Goal: Information Seeking & Learning: Learn about a topic

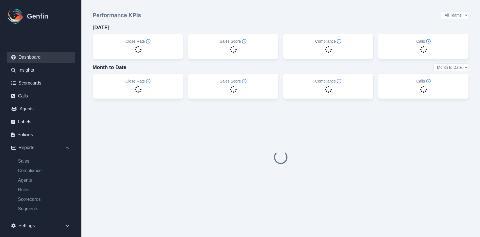
click at [30, 212] on div "Sales Compliance Agents Rules Scorecards Segments" at bounding box center [41, 185] width 68 height 65
click at [31, 211] on link "Segments" at bounding box center [43, 208] width 61 height 7
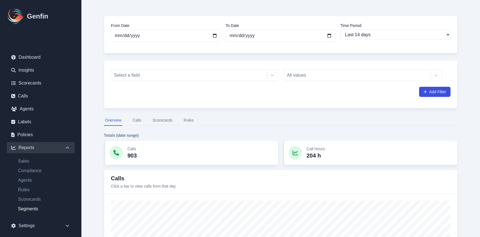
scroll to position [34, 0]
click at [371, 36] on select "Last 7 days Last 14 days Last 30 days Last 90 days Last 180 days Last 365 days …" at bounding box center [395, 34] width 110 height 10
select select "7"
click at [340, 29] on select "Last 7 days Last 14 days Last 30 days Last 90 days Last 180 days Last 365 days …" at bounding box center [395, 34] width 110 height 10
type input "[DATE]"
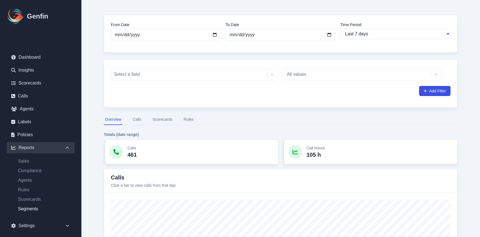
click at [327, 75] on div "All values" at bounding box center [363, 74] width 158 height 12
click at [333, 75] on div "All values" at bounding box center [363, 74] width 158 height 12
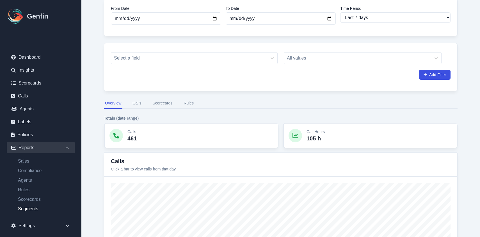
scroll to position [63, 0]
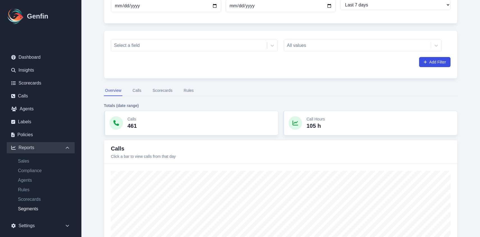
click at [193, 91] on button "Rules" at bounding box center [188, 90] width 12 height 11
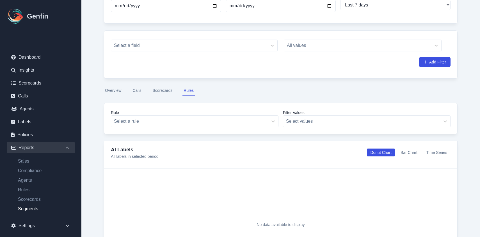
click at [138, 92] on button "Calls" at bounding box center [136, 90] width 11 height 11
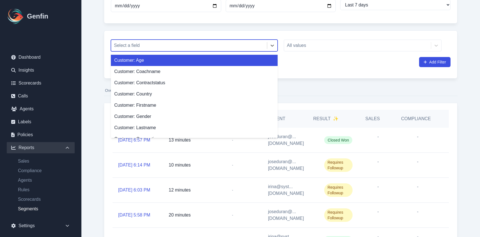
click at [160, 42] on div at bounding box center [189, 46] width 150 height 8
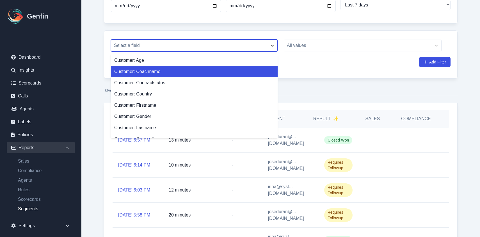
click at [156, 73] on div "Customer: Coachname" at bounding box center [194, 71] width 167 height 11
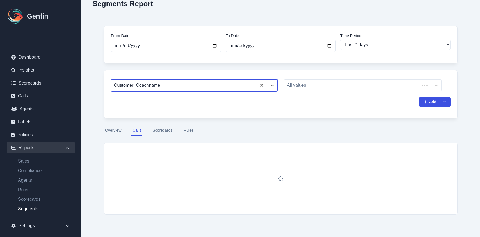
scroll to position [63, 0]
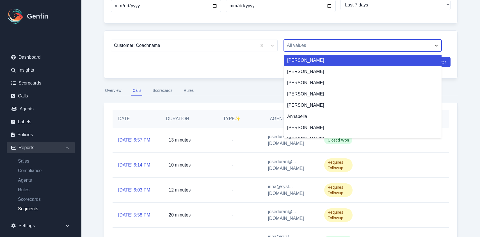
click at [295, 45] on div at bounding box center [357, 46] width 141 height 8
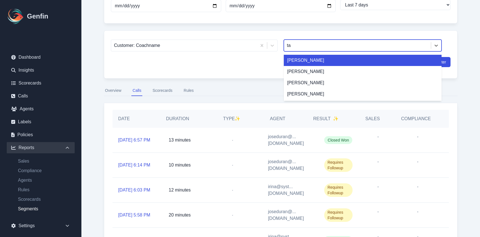
type input "tal"
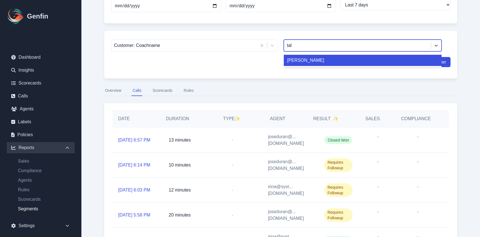
click at [317, 65] on div "[PERSON_NAME]" at bounding box center [363, 60] width 158 height 11
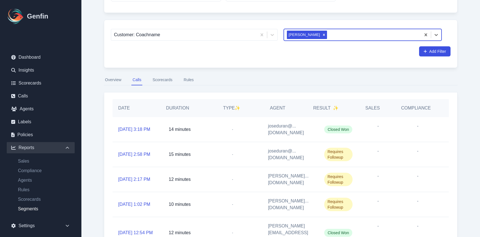
scroll to position [77, 0]
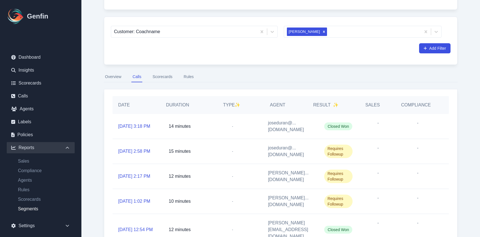
click at [185, 78] on button "Rules" at bounding box center [188, 77] width 12 height 11
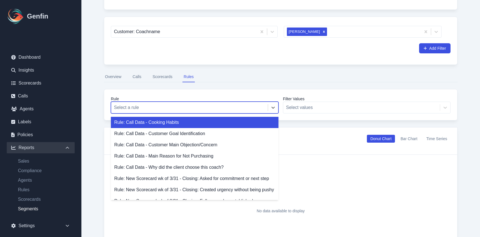
click at [151, 107] on div at bounding box center [189, 107] width 151 height 8
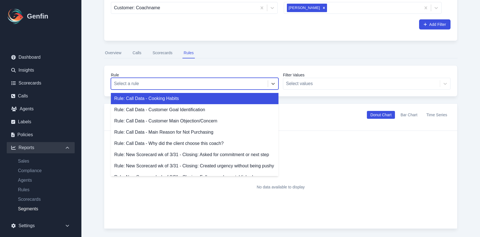
click at [193, 101] on div "Rule: Call Data - Cooking Habits" at bounding box center [194, 98] width 167 height 11
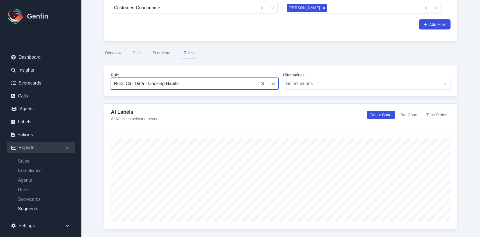
click at [262, 58] on nav "Overview Calls Scorecards Rules" at bounding box center [280, 53] width 353 height 11
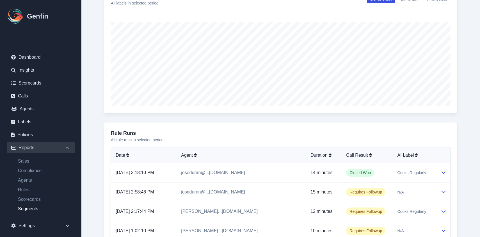
scroll to position [206, 0]
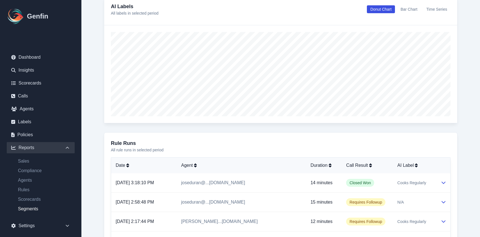
click at [136, 143] on h3 "Rule Runs" at bounding box center [280, 143] width 339 height 8
click at [438, 146] on h3 "Rule Runs" at bounding box center [280, 143] width 339 height 8
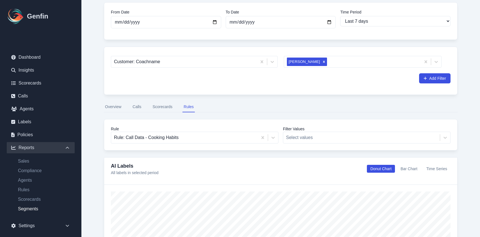
scroll to position [45, 0]
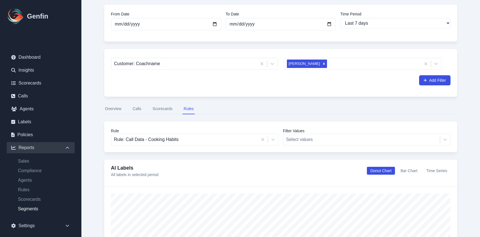
click at [167, 108] on button "Scorecards" at bounding box center [162, 108] width 22 height 11
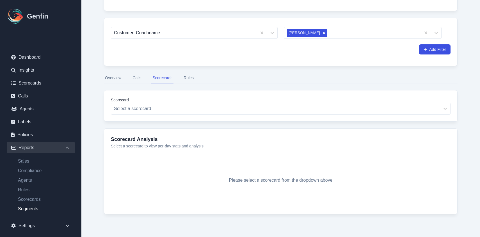
scroll to position [84, 0]
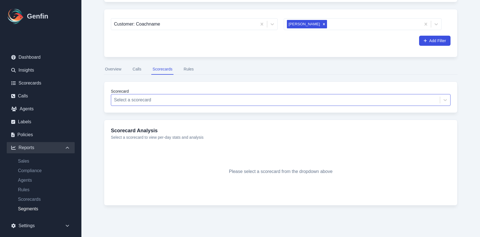
click at [175, 100] on div at bounding box center [275, 100] width 323 height 8
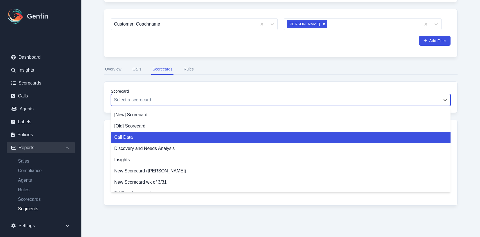
click at [165, 142] on div "Call Data" at bounding box center [280, 137] width 339 height 11
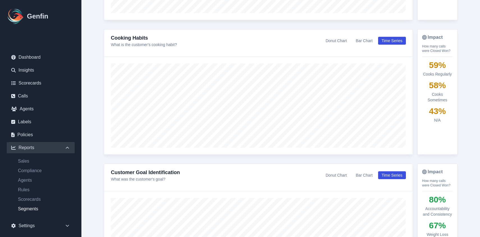
scroll to position [664, 0]
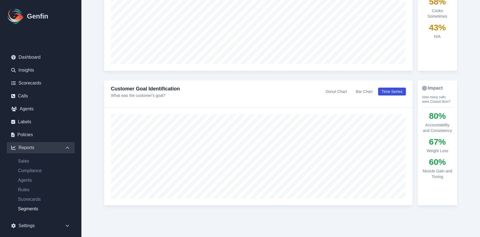
click at [405, 102] on div "Customer Goal Identification What was the customer's goal? Donut Chart Bar Char…" at bounding box center [258, 93] width 308 height 27
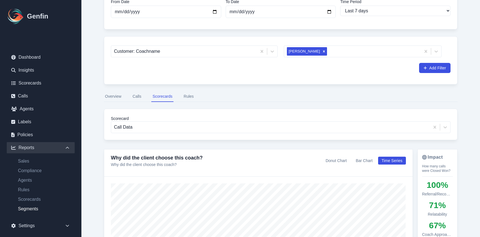
scroll to position [0, 0]
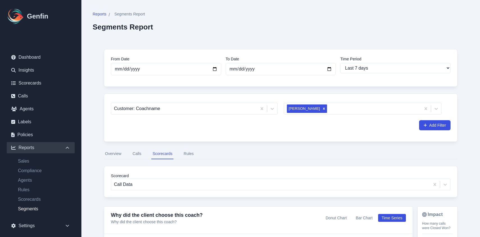
click at [141, 154] on button "Calls" at bounding box center [136, 153] width 11 height 11
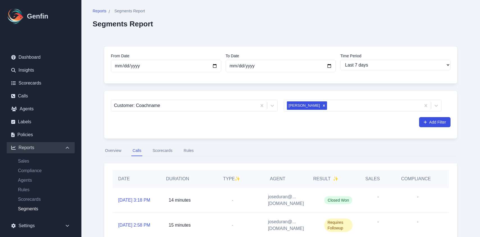
scroll to position [4, 0]
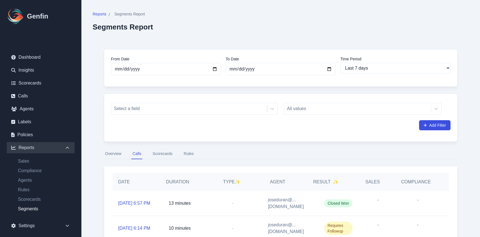
click at [163, 156] on button "Scorecards" at bounding box center [162, 153] width 22 height 11
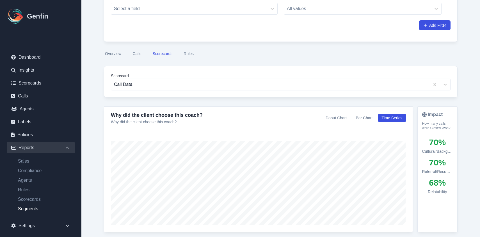
scroll to position [102, 0]
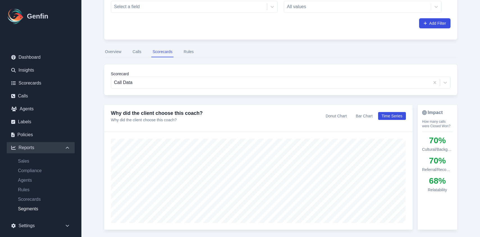
click at [190, 54] on button "Rules" at bounding box center [188, 52] width 12 height 11
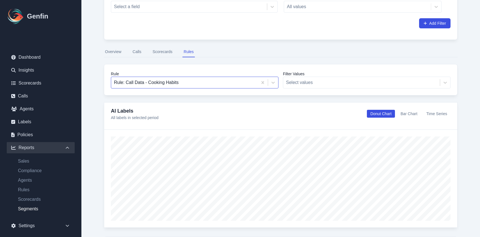
click at [167, 88] on div "Rule: Call Data - Cooking Habits" at bounding box center [194, 83] width 167 height 12
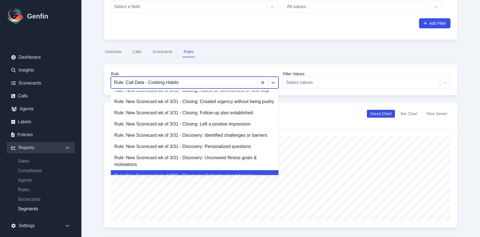
scroll to position [64, 0]
